Goal: Find specific page/section: Find specific page/section

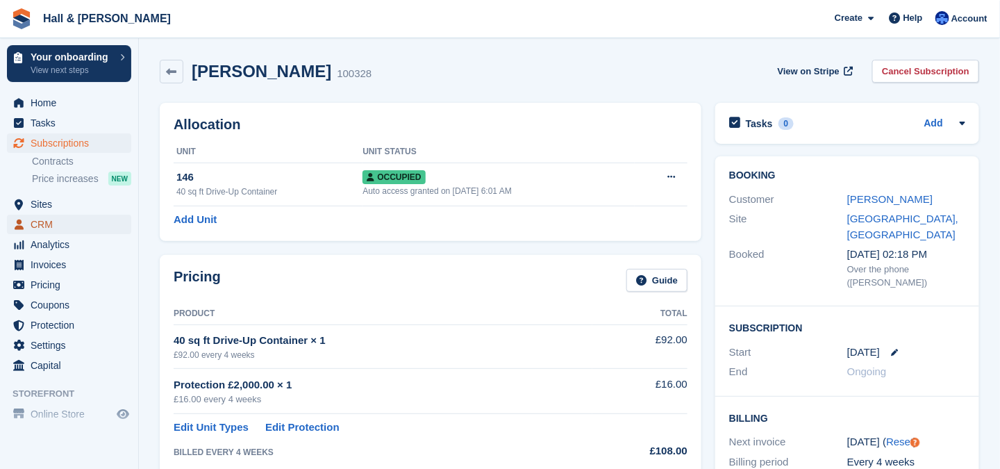
click at [47, 222] on span "CRM" at bounding box center [72, 224] width 83 height 19
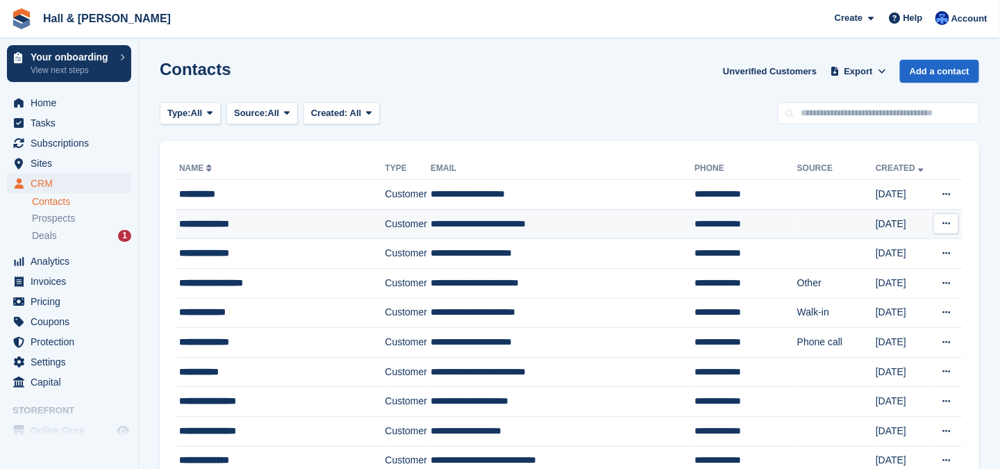
click at [194, 221] on div "**********" at bounding box center [274, 224] width 190 height 15
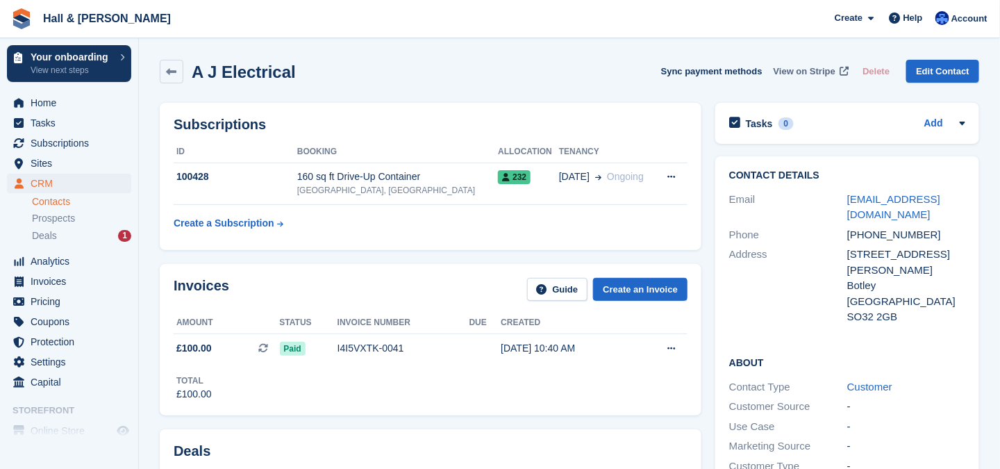
click at [793, 70] on span "View on Stripe" at bounding box center [804, 72] width 62 height 14
